Goal: Task Accomplishment & Management: Complete application form

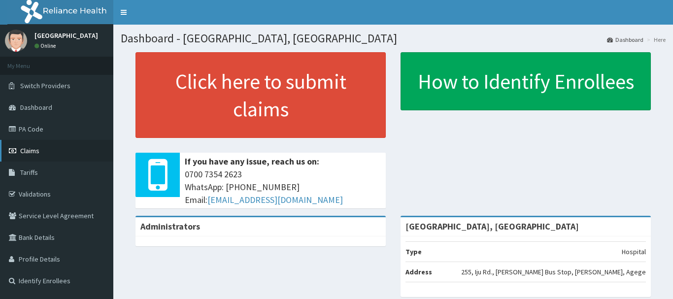
click at [25, 154] on span "Claims" at bounding box center [29, 150] width 19 height 9
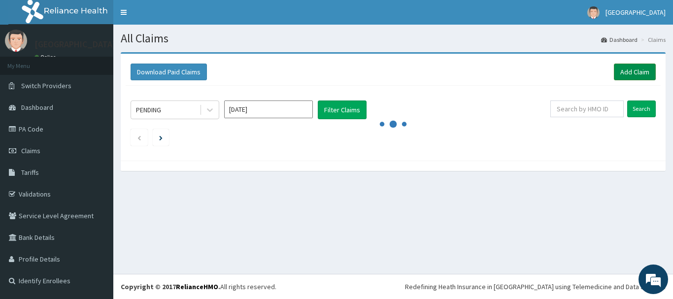
click at [641, 67] on link "Add Claim" at bounding box center [635, 72] width 42 height 17
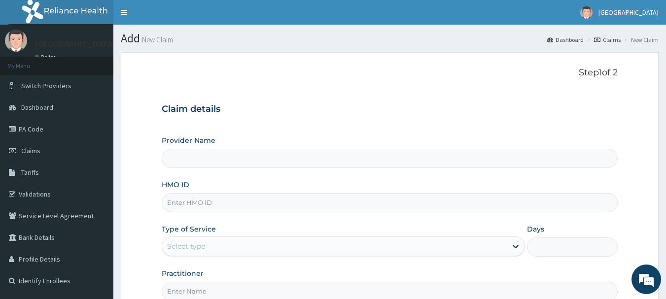
click at [288, 195] on input "HMO ID" at bounding box center [390, 202] width 456 height 19
type input "Osuntuyi Medical Centre, Iju"
paste input "PRN/10009/B"
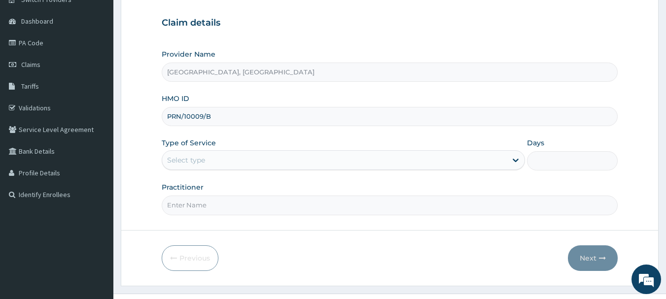
scroll to position [106, 0]
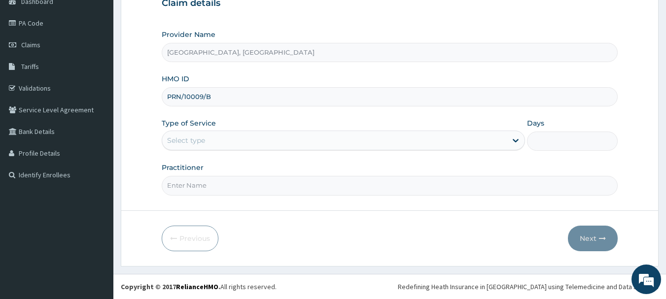
type input "PRN/10009/B"
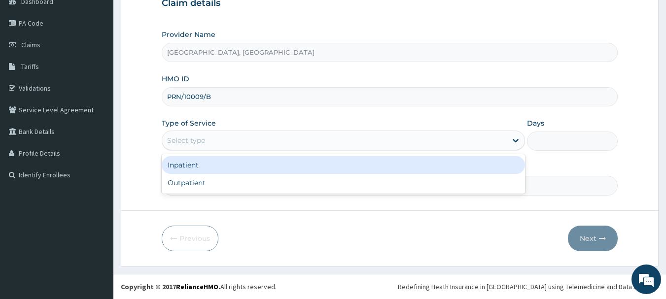
click at [181, 183] on div "Outpatient" at bounding box center [343, 183] width 363 height 18
type input "1"
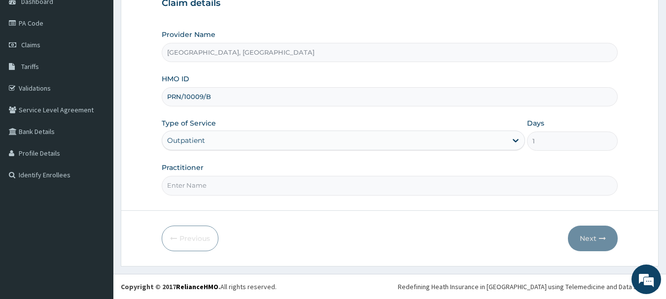
click at [209, 182] on input "Practitioner" at bounding box center [390, 185] width 456 height 19
type input "Dr Calista"
click at [600, 239] on icon "button" at bounding box center [602, 238] width 7 height 7
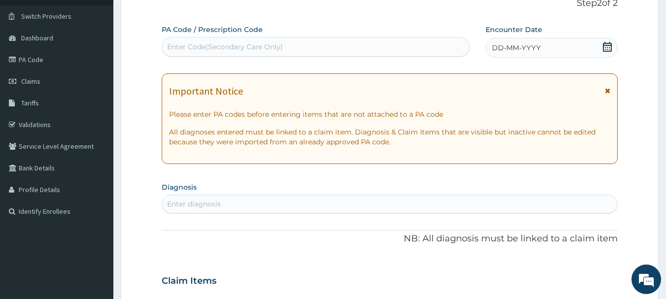
scroll to position [13, 0]
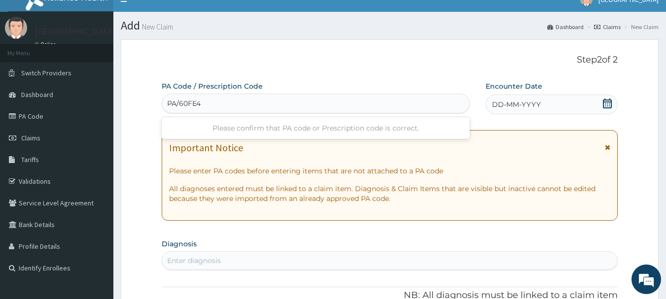
type input "PA/60FE40"
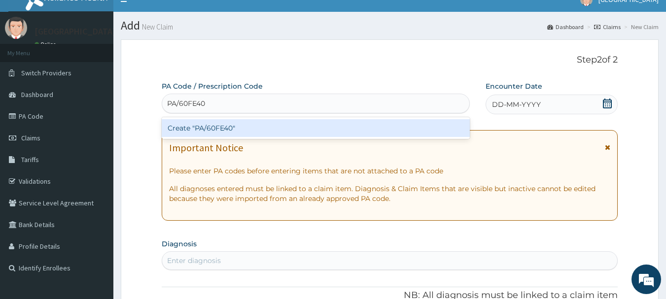
click at [346, 130] on div "Create "PA/60FE40"" at bounding box center [316, 128] width 308 height 18
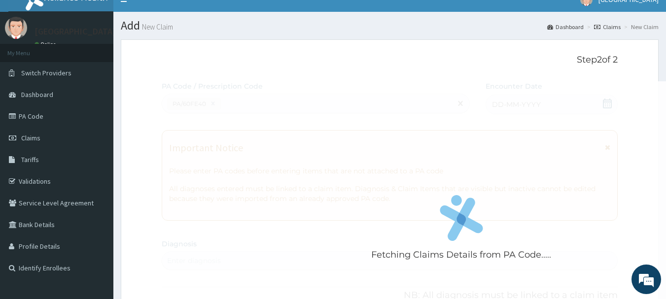
scroll to position [261, 0]
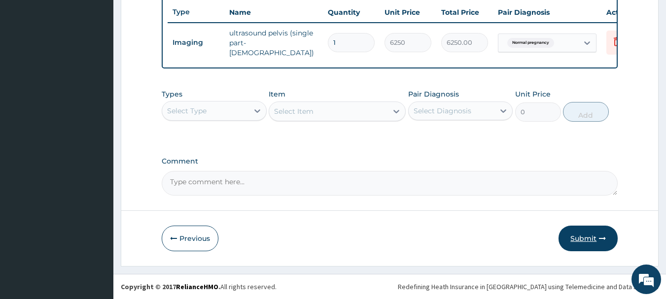
click at [592, 244] on button "Submit" at bounding box center [587, 239] width 59 height 26
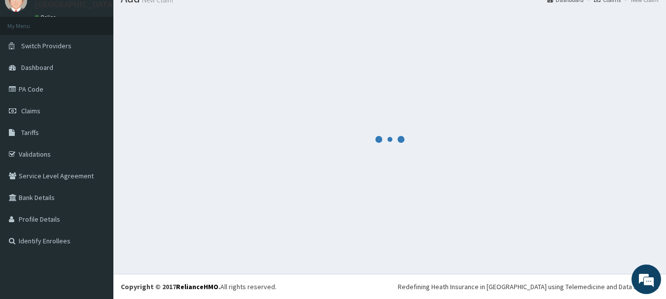
scroll to position [372, 0]
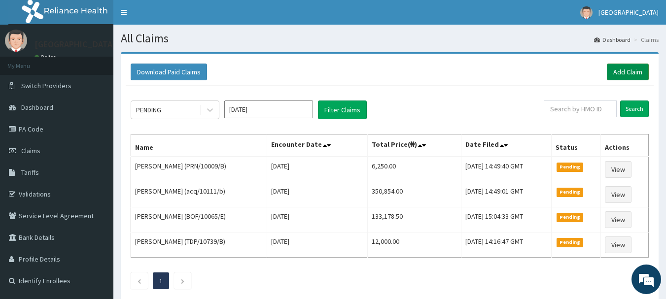
click at [633, 71] on link "Add Claim" at bounding box center [628, 72] width 42 height 17
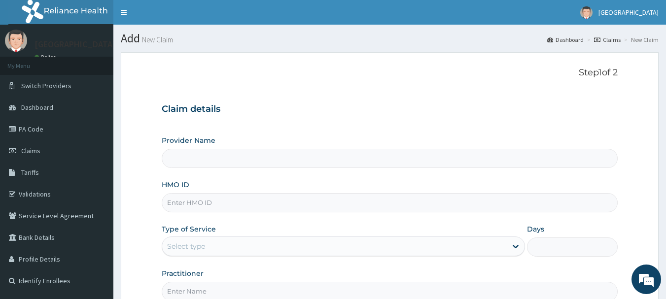
type input "[GEOGRAPHIC_DATA], [GEOGRAPHIC_DATA]"
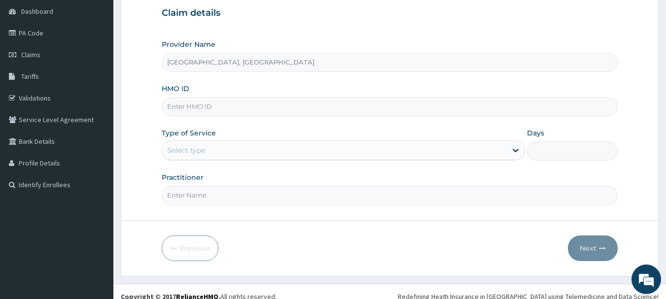
scroll to position [99, 0]
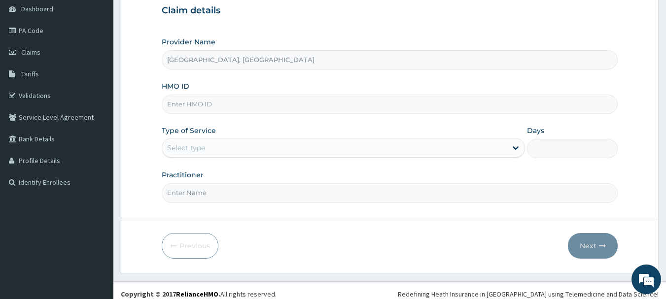
click at [276, 101] on input "HMO ID" at bounding box center [390, 104] width 456 height 19
paste input "XIA/10482/D"
type input "XIA/10482/D"
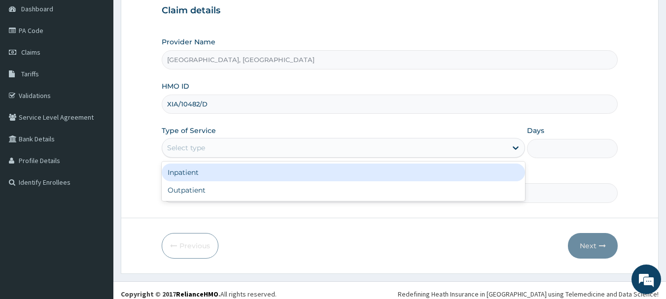
click at [183, 192] on div "Outpatient" at bounding box center [343, 190] width 363 height 18
type input "1"
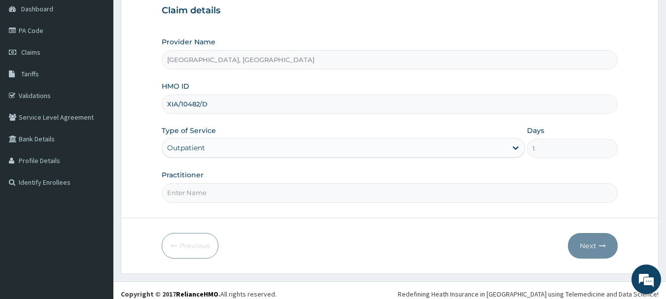
click at [229, 193] on input "Practitioner" at bounding box center [390, 192] width 456 height 19
type input "Dr Calista"
click at [602, 245] on icon "button" at bounding box center [602, 245] width 7 height 7
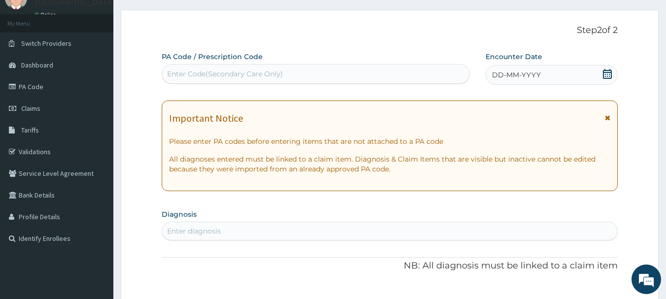
scroll to position [31, 0]
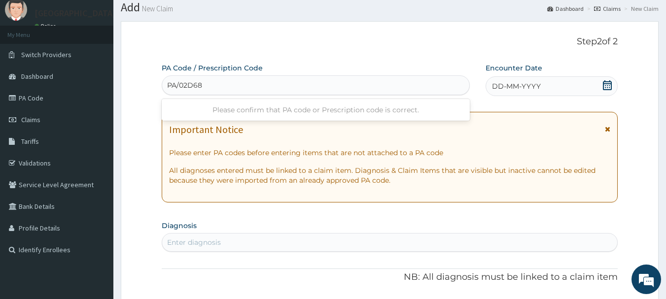
type input "PA/02D685"
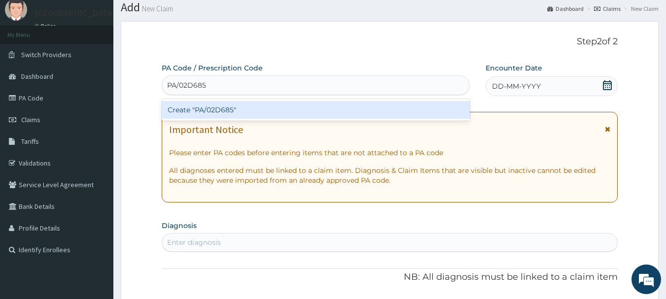
click at [338, 104] on div "Create "PA/02D685"" at bounding box center [316, 110] width 308 height 18
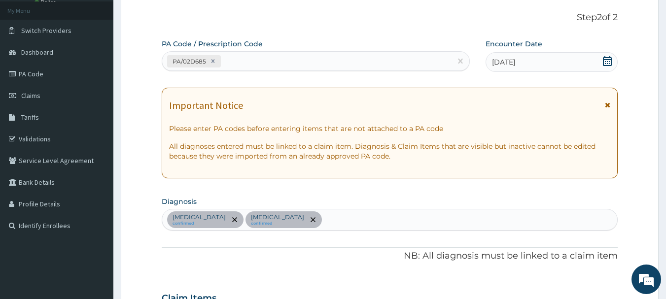
scroll to position [0, 0]
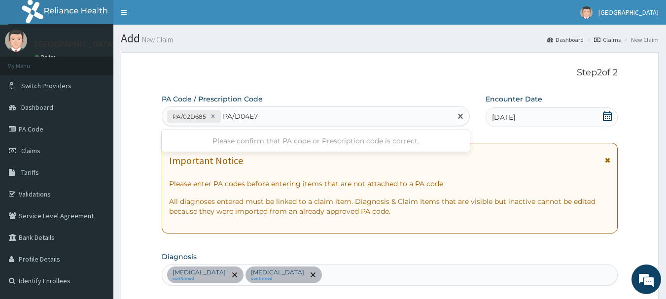
type input "PA/D04E7C"
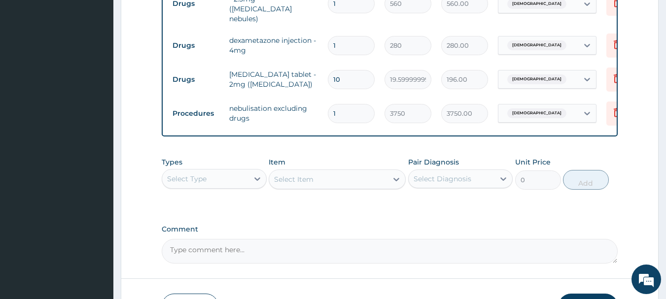
scroll to position [467, 0]
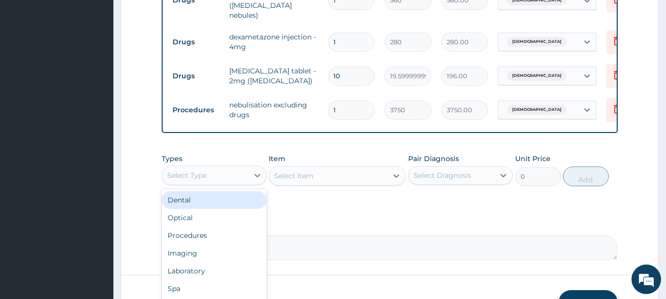
click at [195, 227] on div "Procedures" at bounding box center [214, 236] width 105 height 18
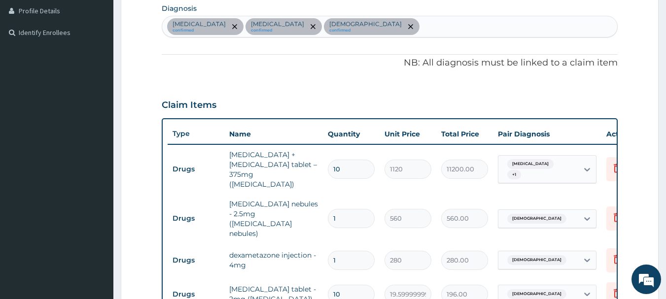
scroll to position [239, 0]
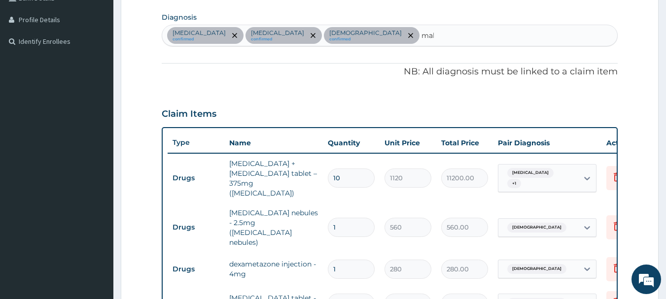
type input "mala"
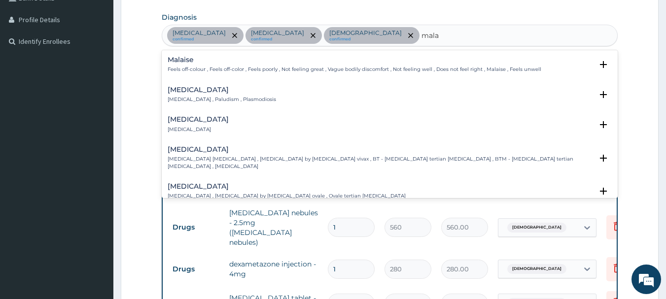
click at [218, 100] on p "Malaria , Paludism , Plasmodiosis" at bounding box center [222, 99] width 108 height 7
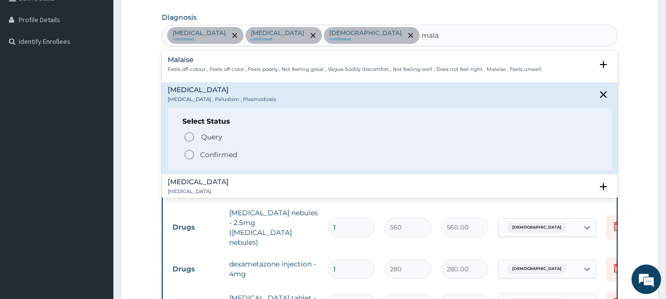
click at [187, 156] on icon "status option filled" at bounding box center [189, 155] width 12 height 12
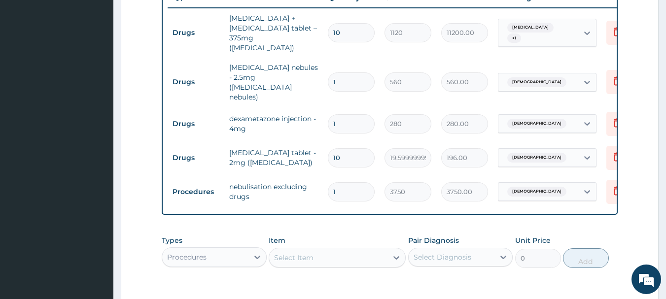
scroll to position [386, 0]
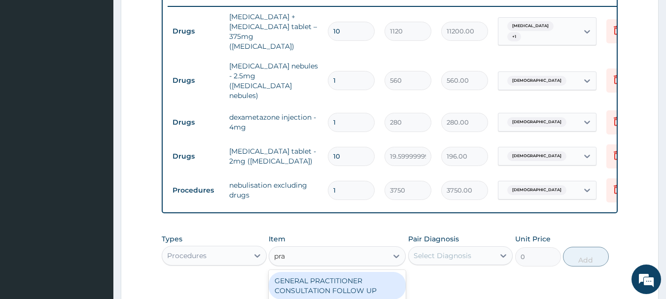
type input "prac"
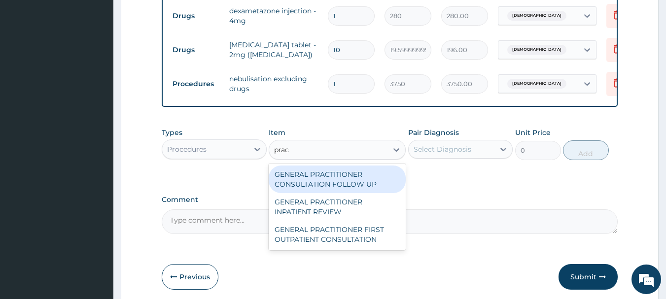
scroll to position [498, 0]
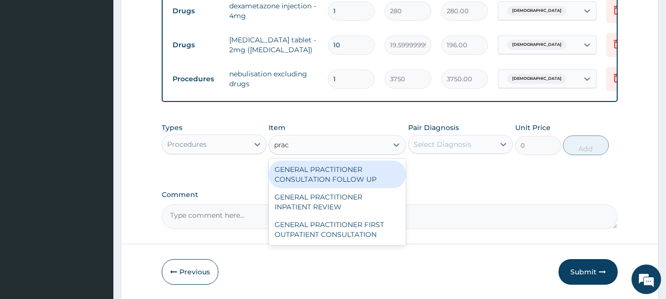
click at [363, 216] on div "GENERAL PRACTITIONER FIRST OUTPATIENT CONSULTATION" at bounding box center [337, 230] width 137 height 28
type input "3750"
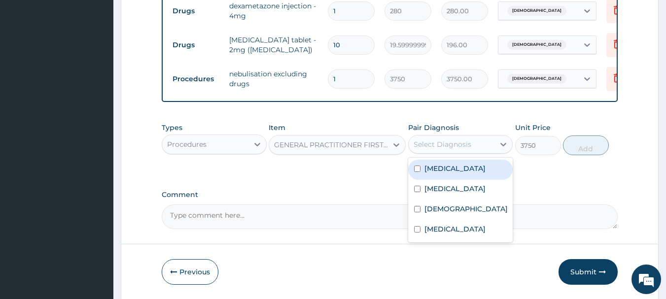
click at [439, 224] on label "Malaria" at bounding box center [454, 229] width 61 height 10
checkbox input "true"
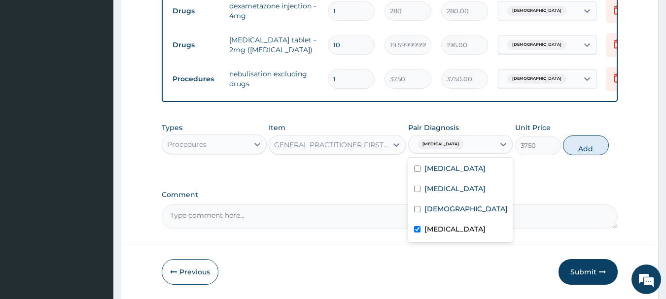
click at [591, 136] on button "Add" at bounding box center [586, 146] width 46 height 20
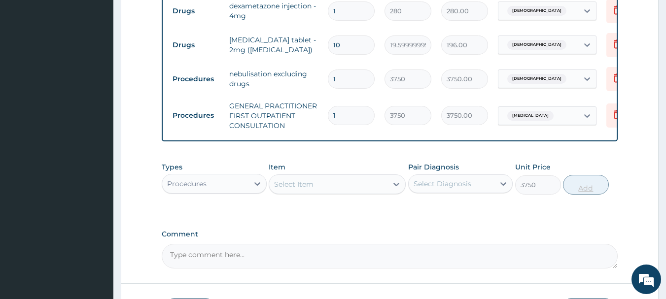
type input "0"
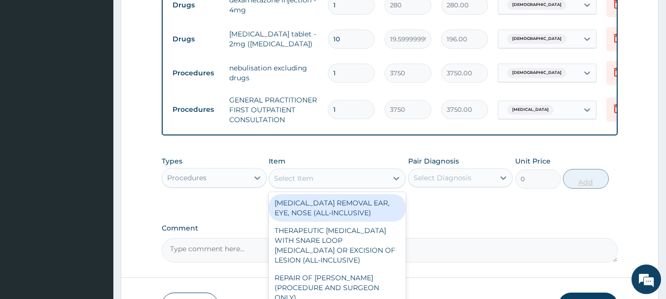
scroll to position [553, 0]
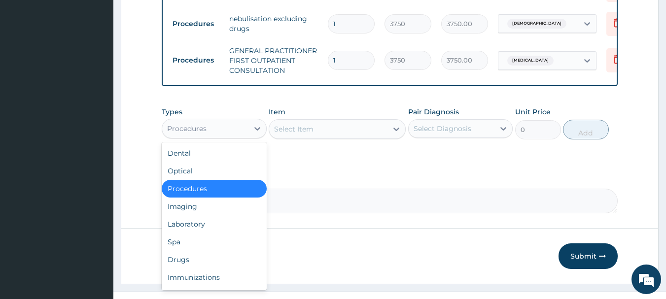
click at [173, 251] on div "Drugs" at bounding box center [214, 260] width 105 height 18
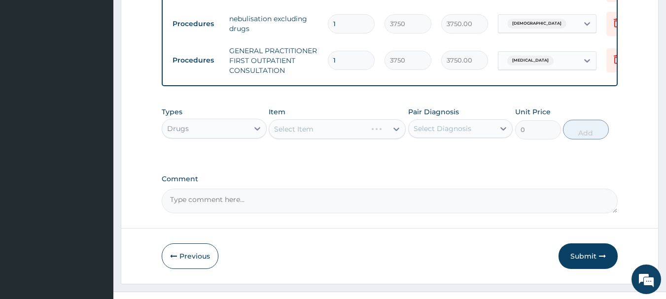
click at [370, 119] on div "Select Item" at bounding box center [337, 129] width 137 height 20
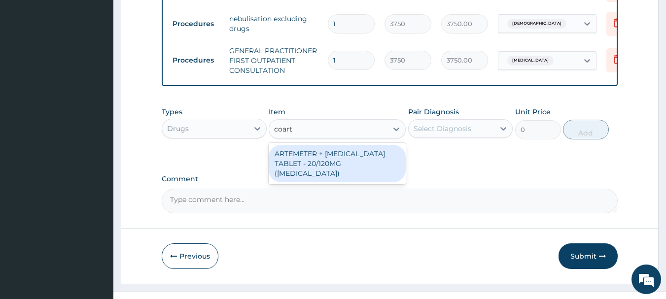
type input "coarte"
click at [358, 145] on div "ARTEMETER + LUMEFANTRINE TABLET - 20/120MG (COARTEM)" at bounding box center [337, 163] width 137 height 37
type input "210"
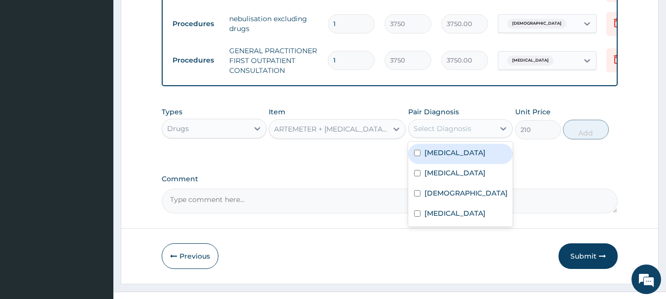
click at [440, 205] on div "Malaria" at bounding box center [460, 215] width 105 height 20
checkbox input "true"
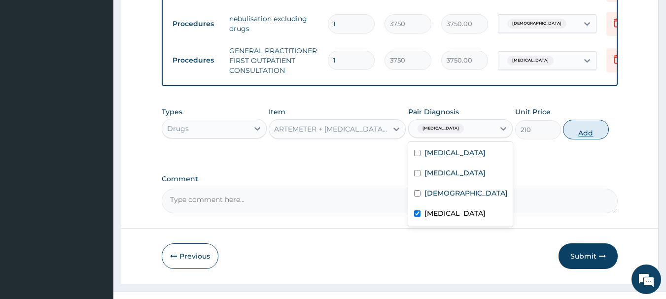
click at [591, 120] on button "Add" at bounding box center [586, 130] width 46 height 20
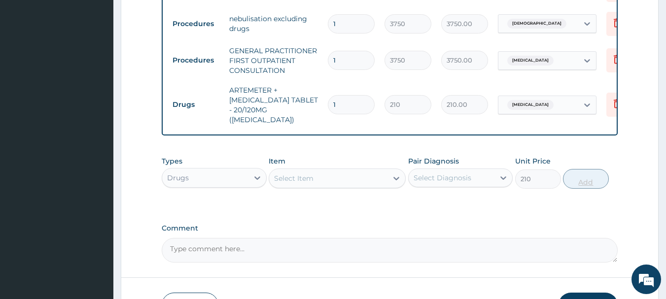
type input "0"
type input "12"
type input "2520.00"
type input "12"
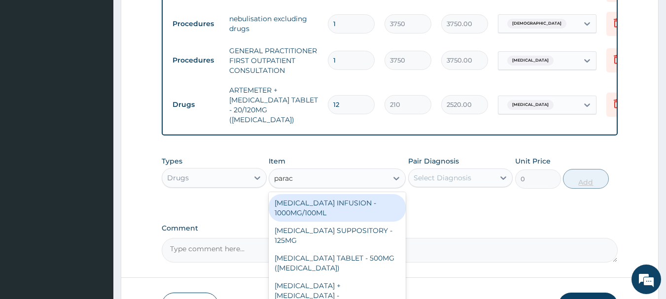
type input "parace"
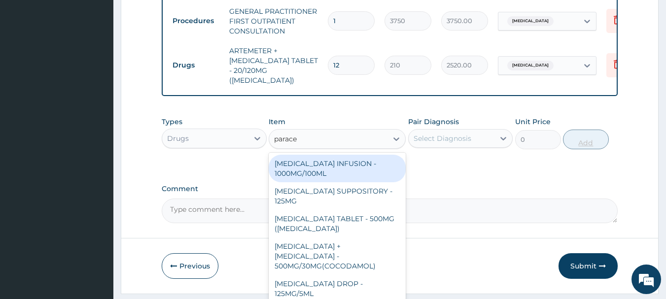
scroll to position [104, 0]
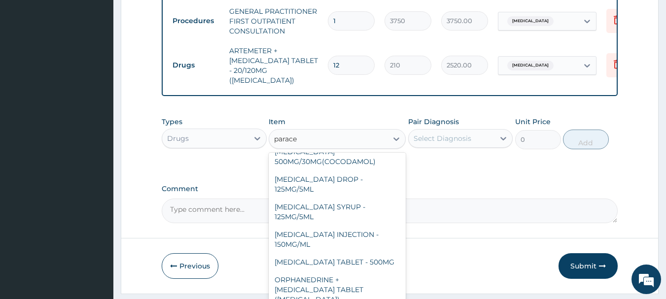
click at [373, 253] on div "PARACETAMOL TABLET - 500MG" at bounding box center [337, 262] width 137 height 18
type input "33.599999999999994"
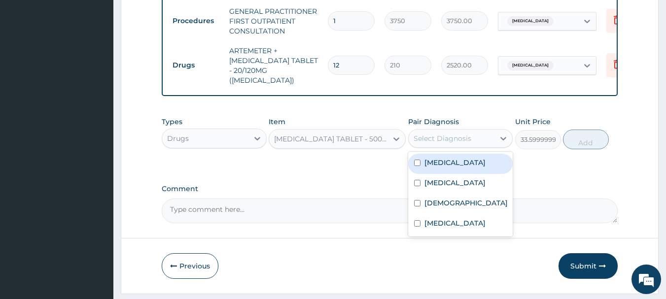
click at [442, 218] on label "Malaria" at bounding box center [454, 223] width 61 height 10
checkbox input "true"
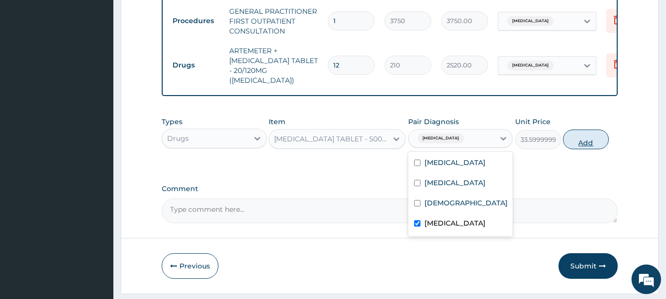
click at [598, 130] on button "Add" at bounding box center [586, 140] width 46 height 20
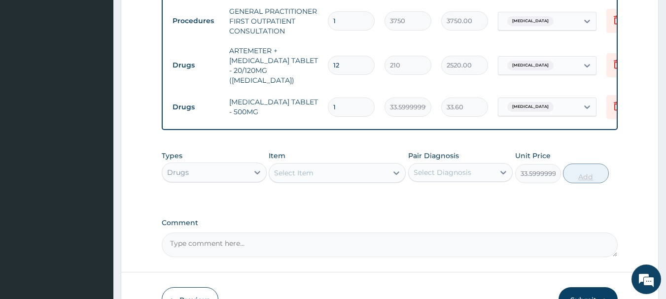
type input "0"
type input "0.00"
type input "9"
type input "302.40"
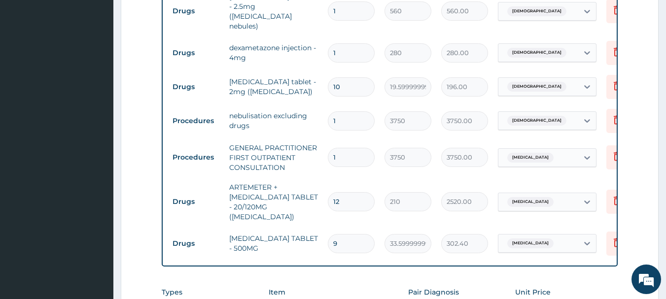
scroll to position [455, 0]
type input "9"
click at [344, 44] on input "1" at bounding box center [351, 53] width 47 height 19
type input "0.00"
type input "2"
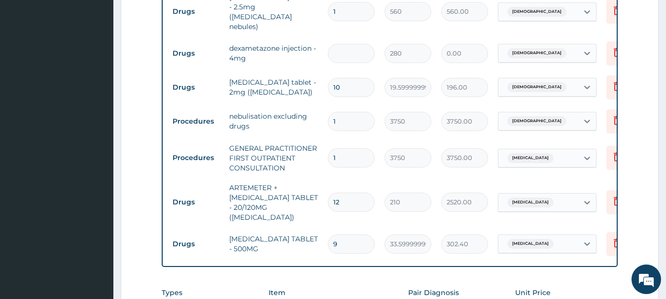
type input "560.00"
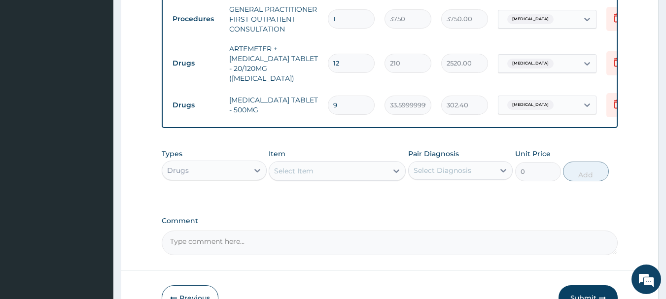
scroll to position [595, 0]
type input "2"
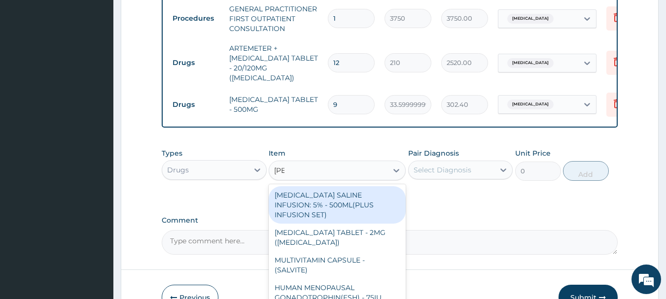
type input "salb"
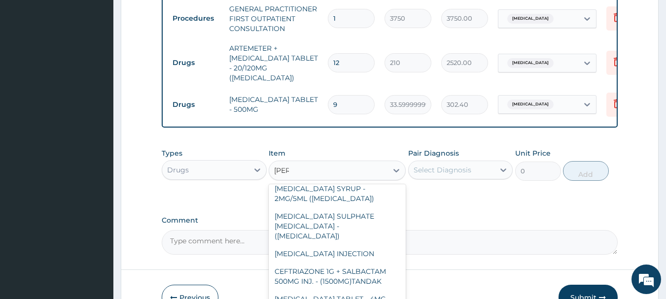
scroll to position [104, 0]
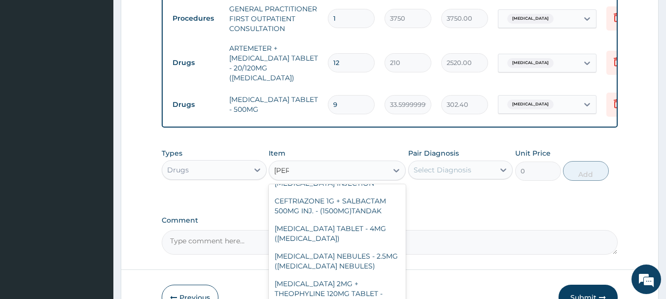
click at [359, 220] on div "SALBUTAMOL TABLET - 4MG (VENTOLIN)" at bounding box center [337, 234] width 137 height 28
type input "56"
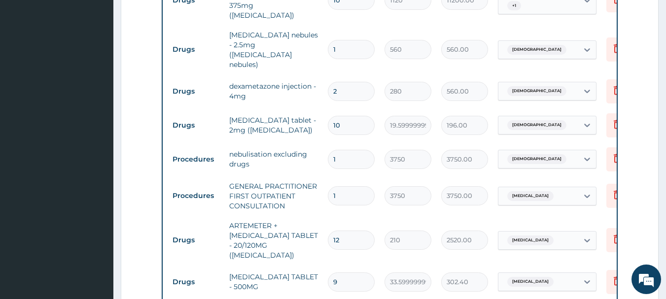
scroll to position [411, 0]
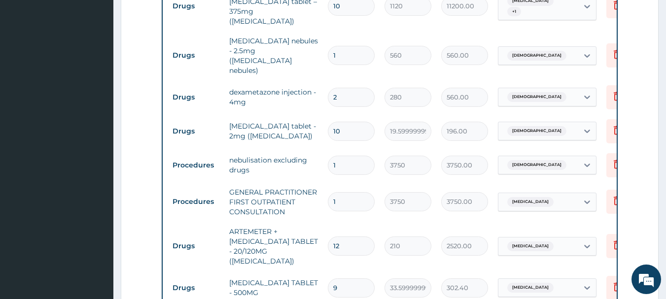
click at [409, 192] on input "3750" at bounding box center [407, 201] width 47 height 19
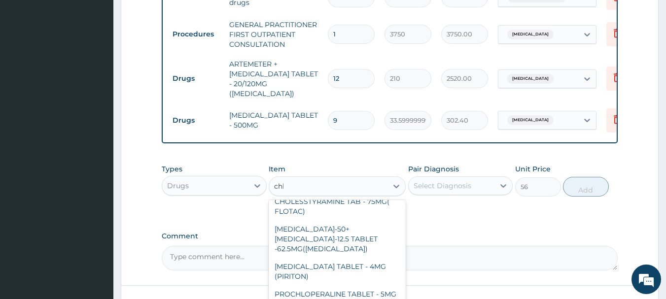
scroll to position [853, 0]
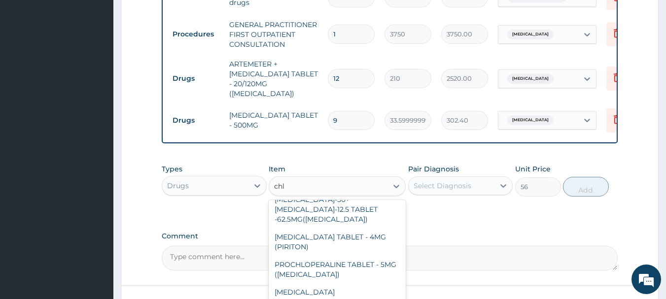
type input "chlo"
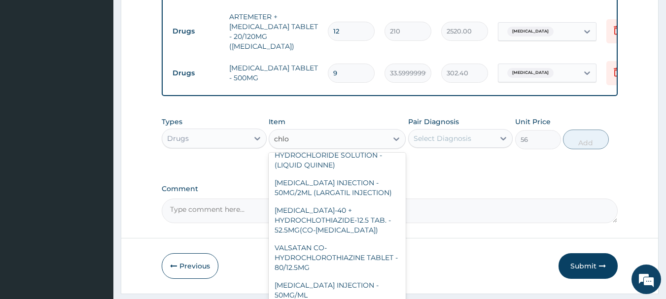
scroll to position [101, 0]
